Goal: Task Accomplishment & Management: Manage account settings

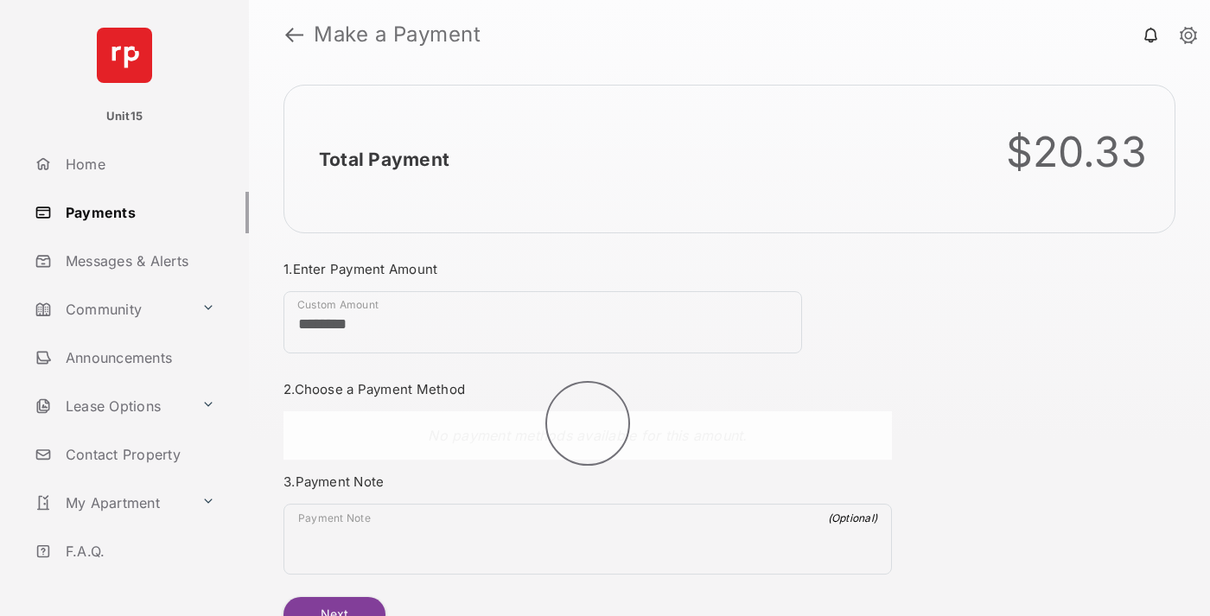
scroll to position [93, 0]
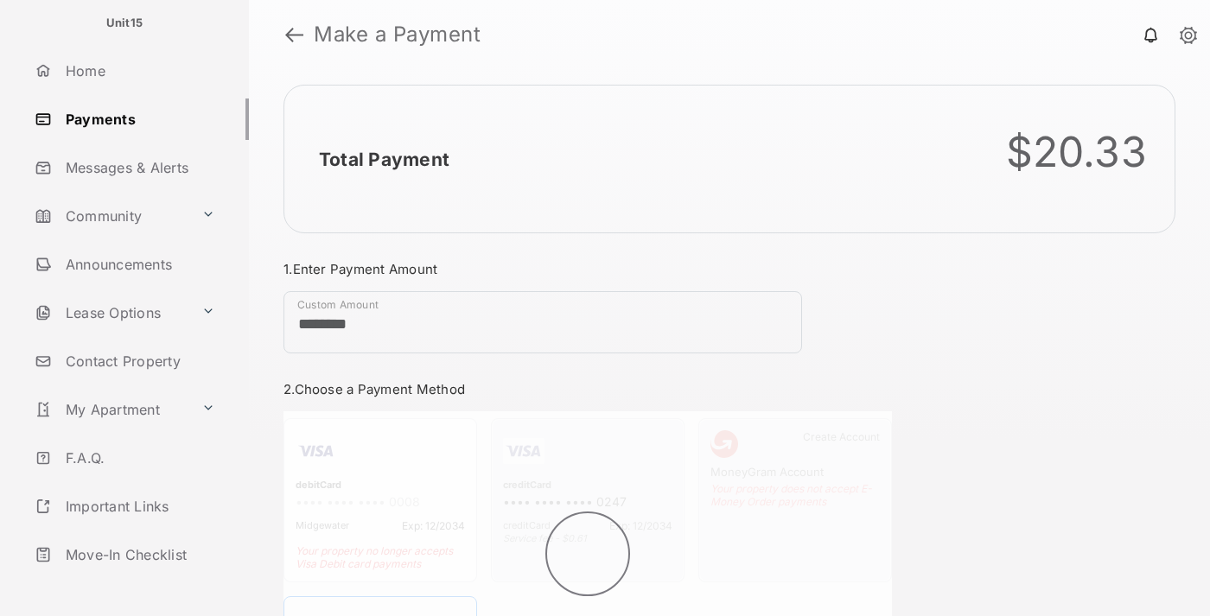
click at [135, 583] on link "Logout" at bounding box center [138, 603] width 221 height 41
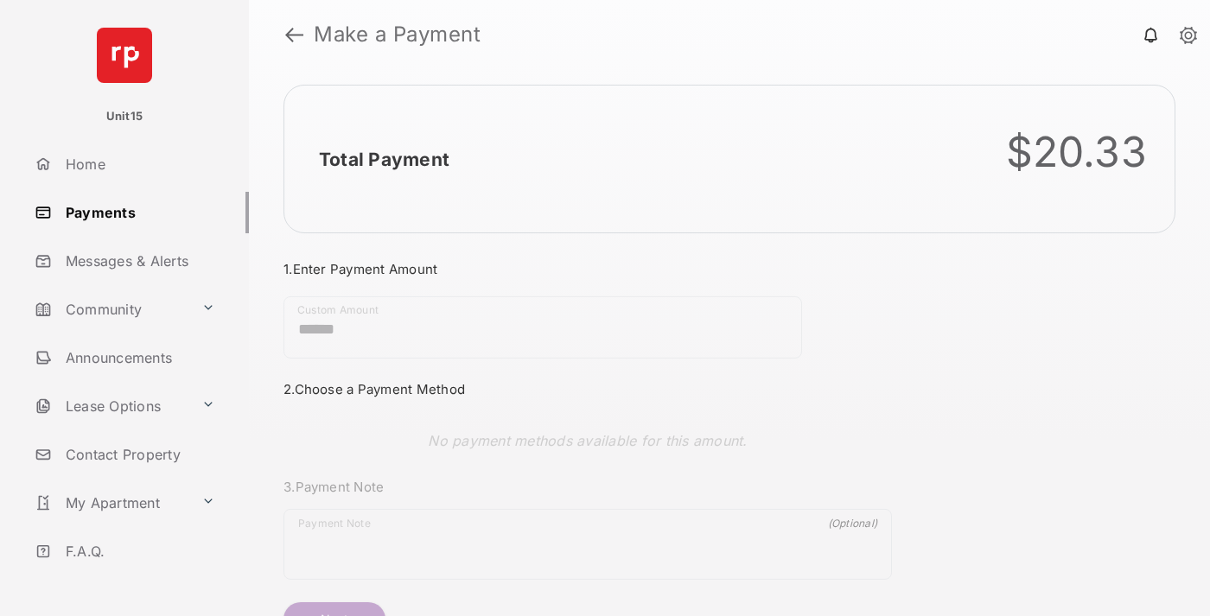
scroll to position [93, 0]
